Goal: Task Accomplishment & Management: Use online tool/utility

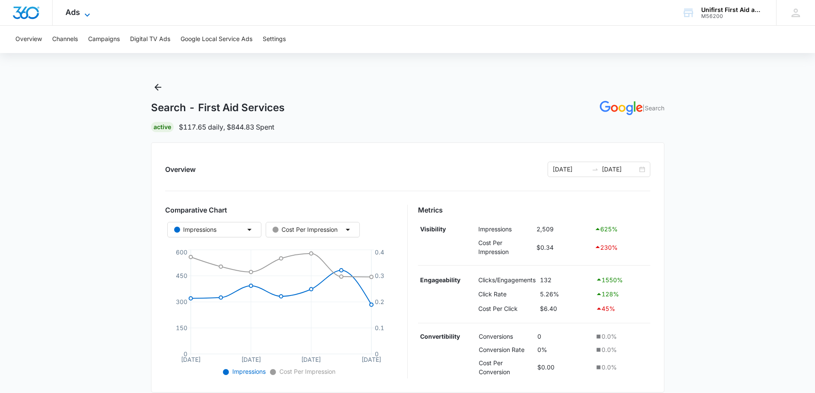
click at [79, 13] on span "Ads" at bounding box center [72, 12] width 15 height 9
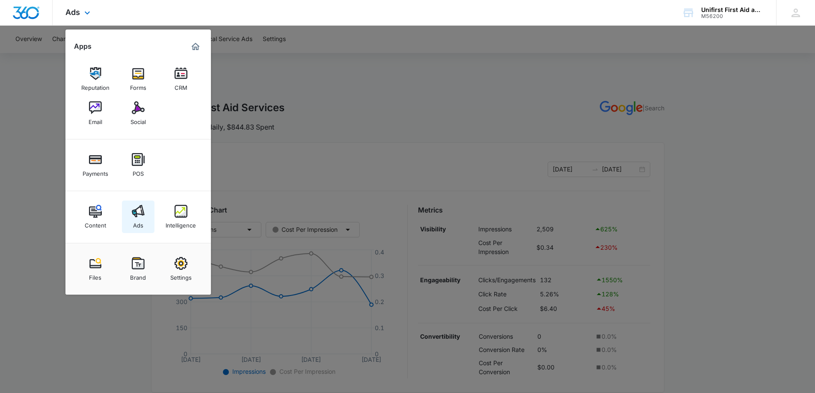
click at [137, 213] on img at bounding box center [138, 211] width 13 height 13
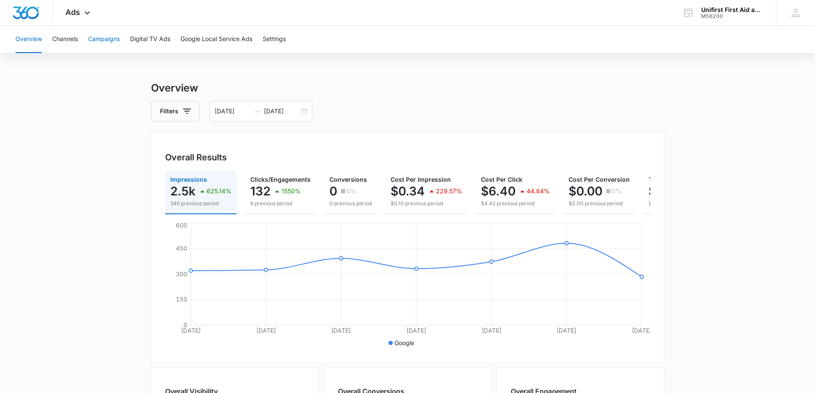
click at [111, 39] on button "Campaigns" at bounding box center [104, 39] width 32 height 27
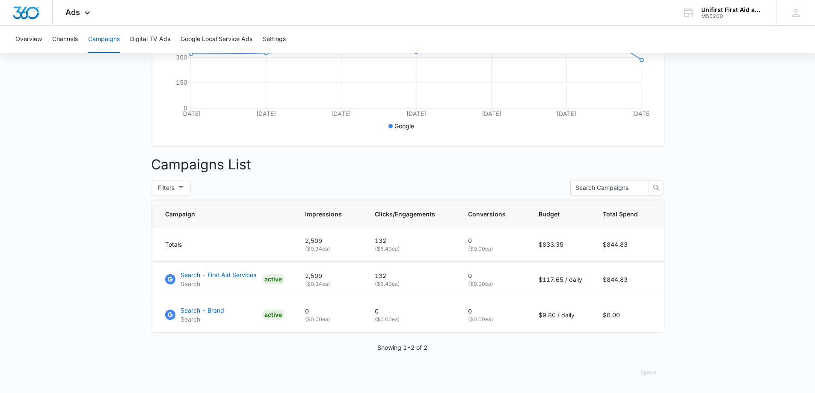
scroll to position [223, 0]
click at [222, 276] on p "Search - First Aid Services" at bounding box center [218, 274] width 76 height 9
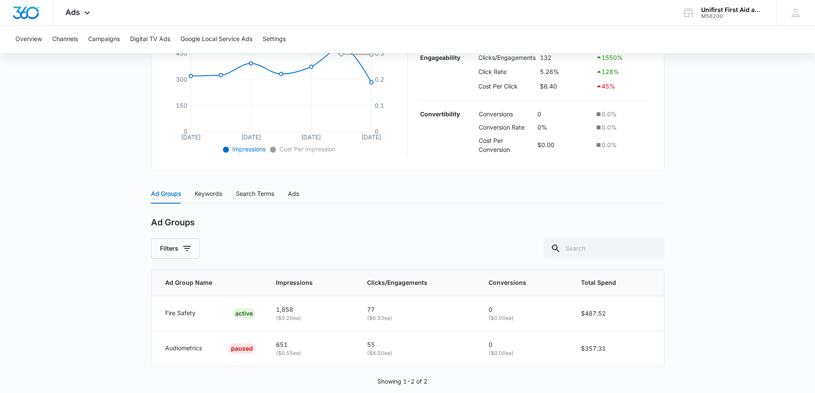
scroll to position [236, 0]
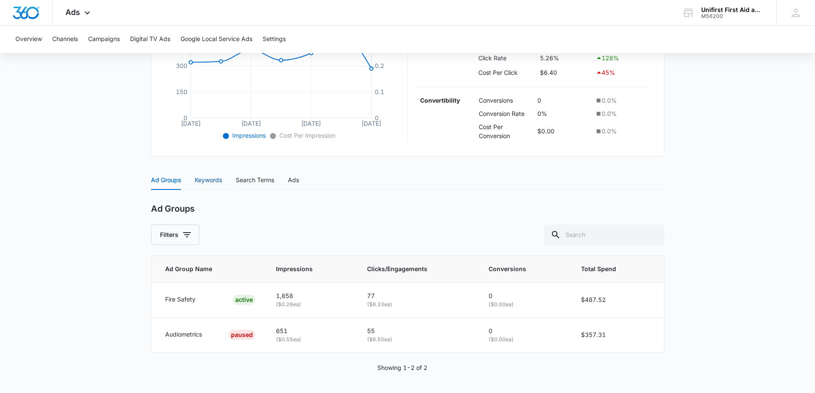
click at [199, 180] on div "Keywords" at bounding box center [208, 179] width 27 height 9
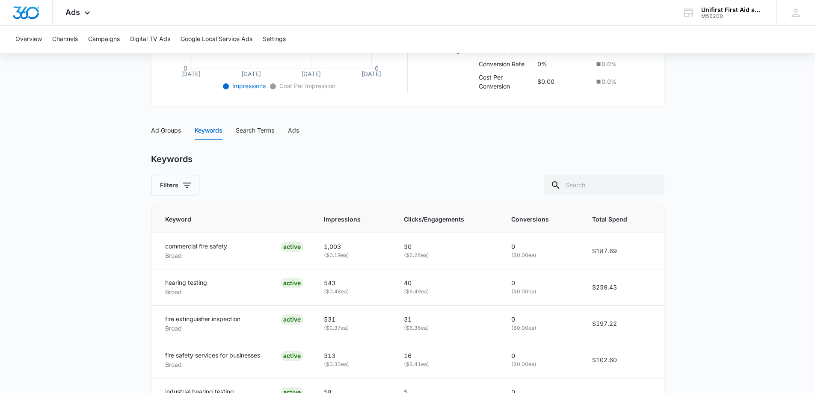
scroll to position [243, 0]
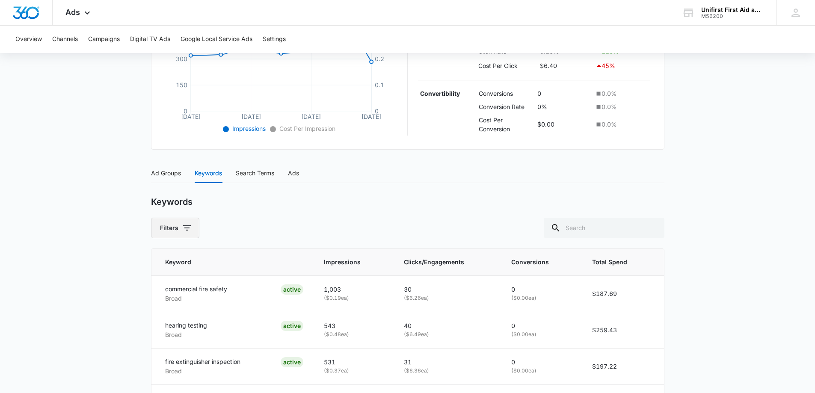
click at [186, 229] on icon "button" at bounding box center [187, 228] width 10 height 10
click at [159, 265] on input "All" at bounding box center [159, 263] width 7 height 7
radio input "true"
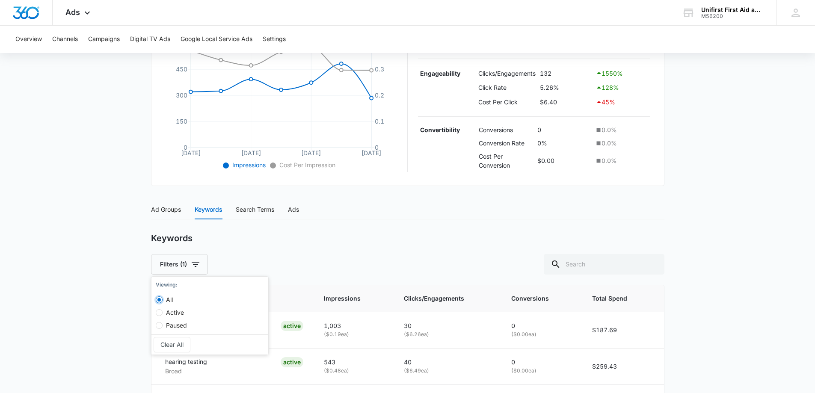
scroll to position [200, 0]
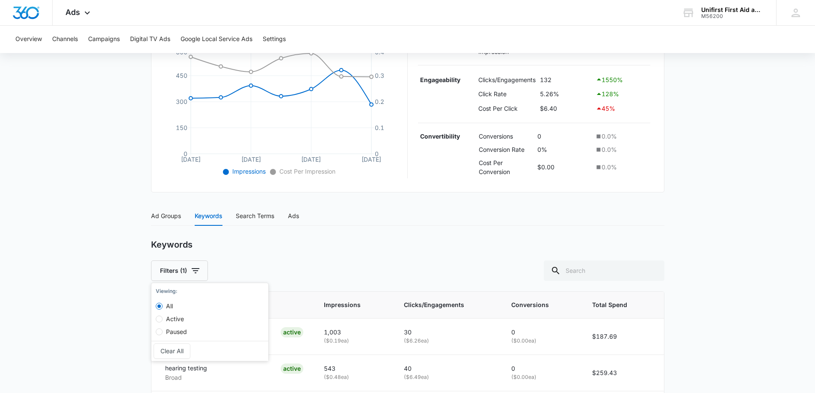
click at [255, 259] on div "Keywords Filters (1) Viewing : All Active Paused Clear All" at bounding box center [407, 259] width 513 height 41
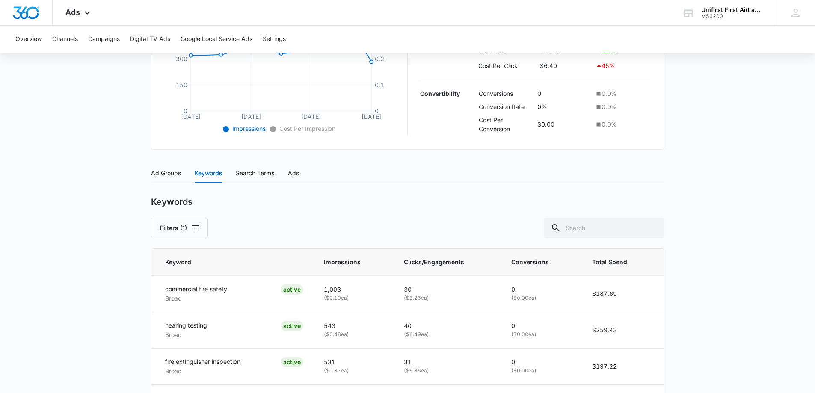
click at [255, 167] on div "Search Terms" at bounding box center [255, 173] width 38 height 20
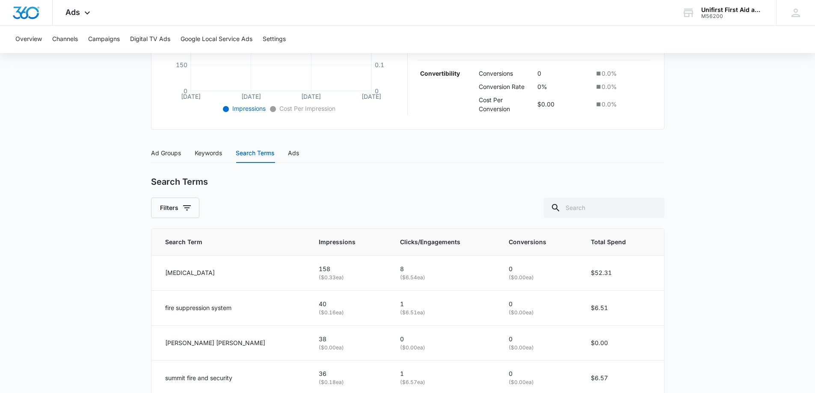
scroll to position [266, 0]
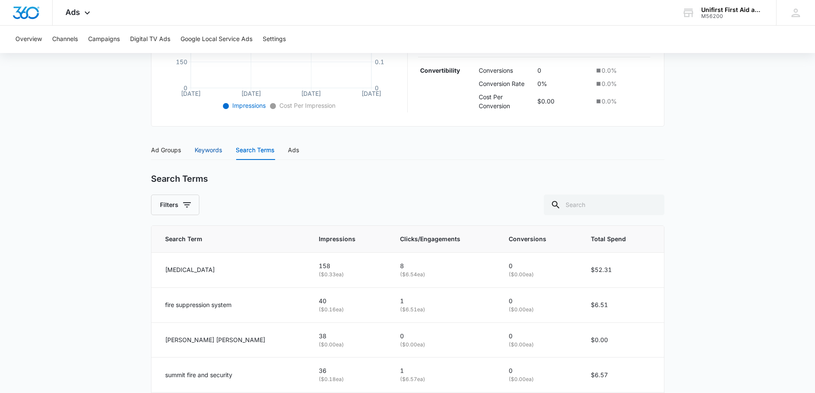
click at [203, 151] on div "Keywords" at bounding box center [208, 149] width 27 height 9
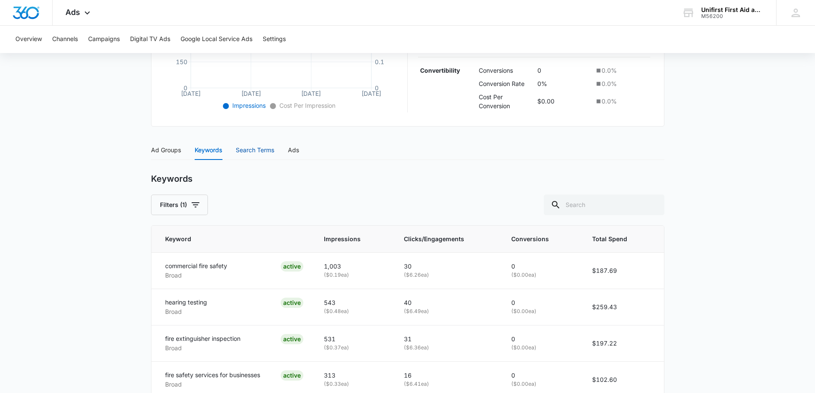
click at [256, 151] on div "Search Terms" at bounding box center [255, 149] width 38 height 9
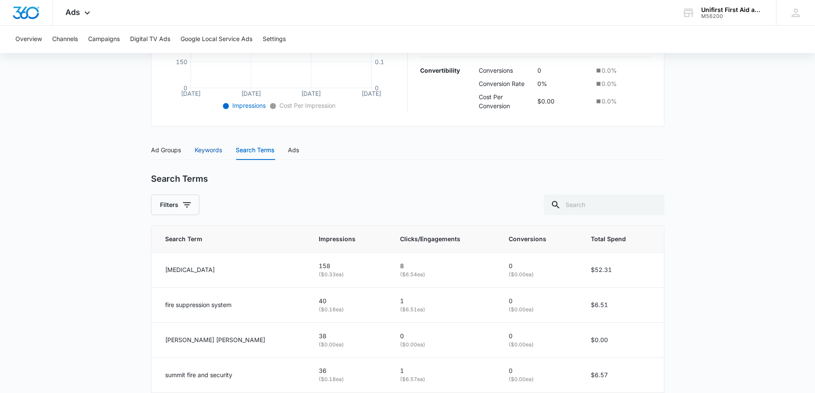
click at [213, 147] on div "Keywords" at bounding box center [208, 149] width 27 height 9
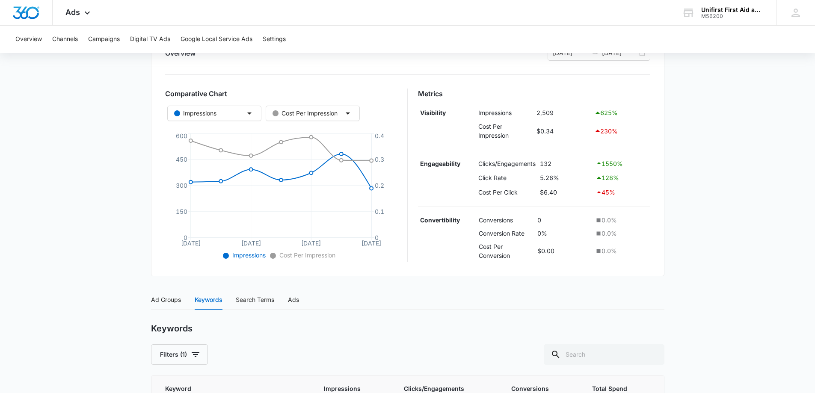
scroll to position [115, 0]
click at [254, 302] on div "Search Terms" at bounding box center [255, 301] width 38 height 9
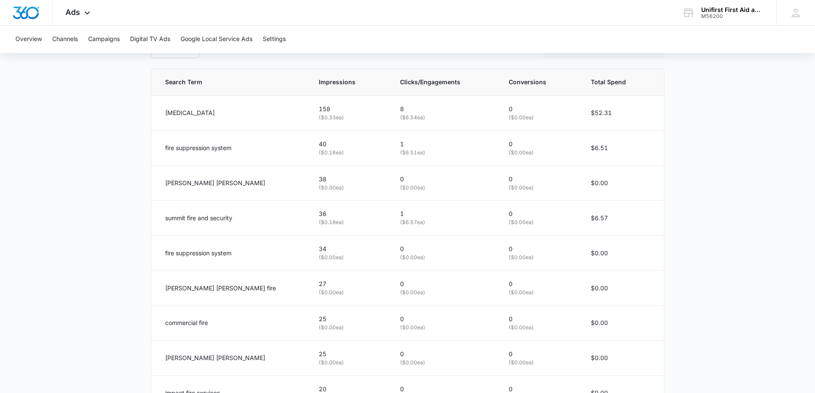
scroll to position [523, 0]
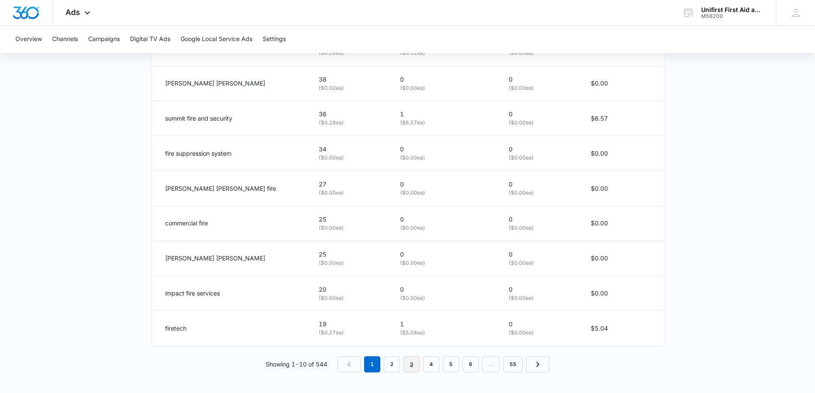
click at [415, 365] on link "3" at bounding box center [411, 364] width 16 height 16
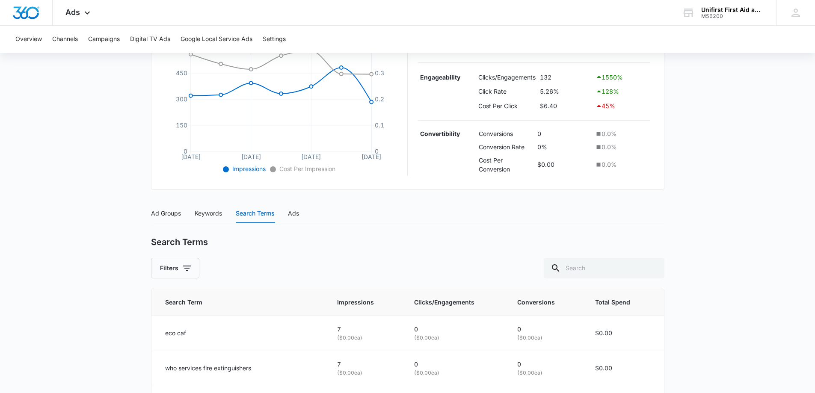
scroll to position [223, 0]
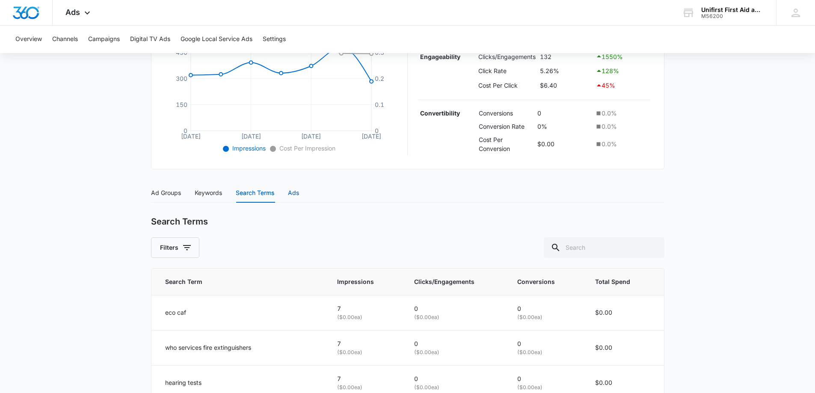
click at [292, 196] on div "Ads" at bounding box center [293, 192] width 11 height 9
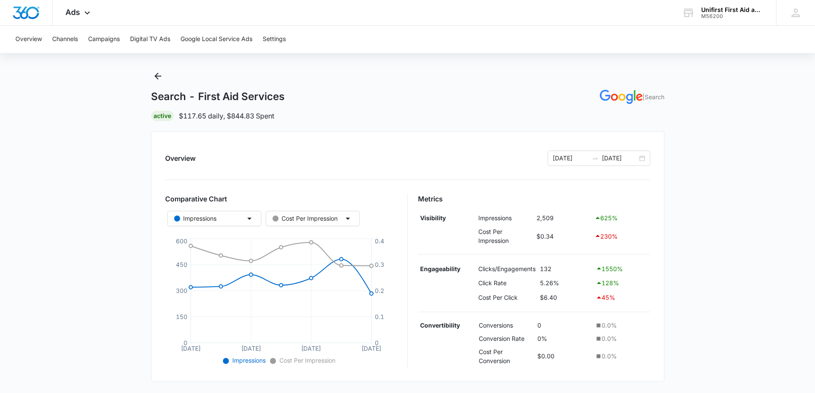
scroll to position [10, 0]
